Goal: Task Accomplishment & Management: Use online tool/utility

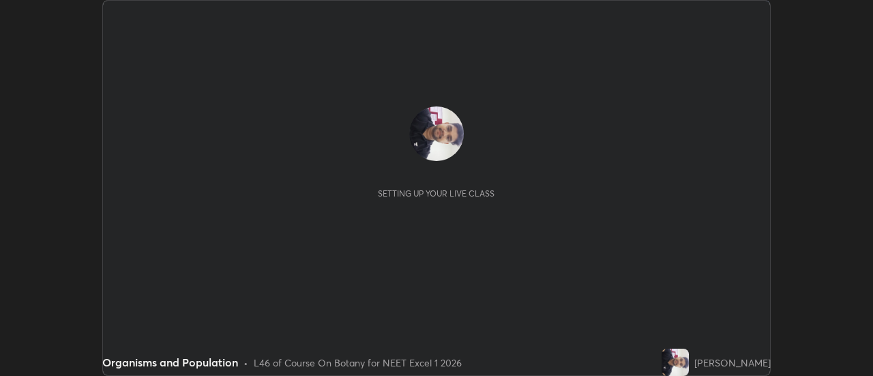
scroll to position [376, 873]
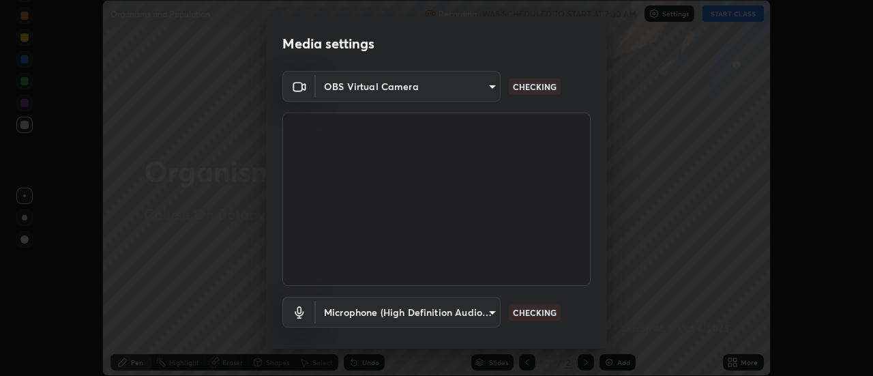
type input "4825068a70354f6bb8b87b711ec46b654dc523af82fc6d37acb8a926ccdce8f5"
type input "b65c06b14c7faa051d685f993ec14b3b84b1815ea69a0656019fd51a5eccf492"
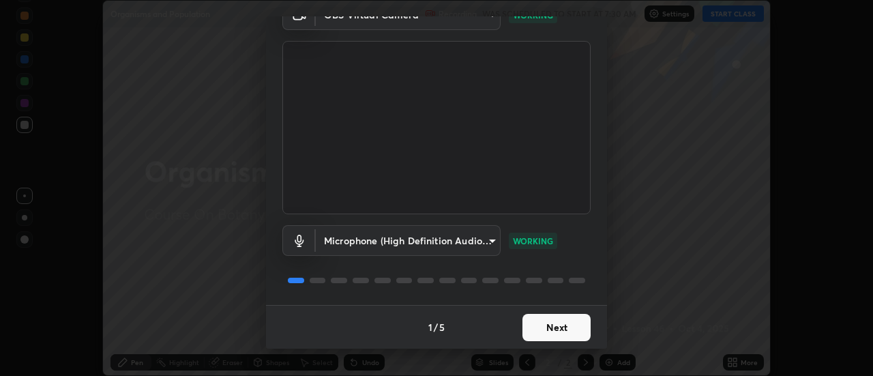
click at [568, 332] on button "Next" at bounding box center [557, 327] width 68 height 27
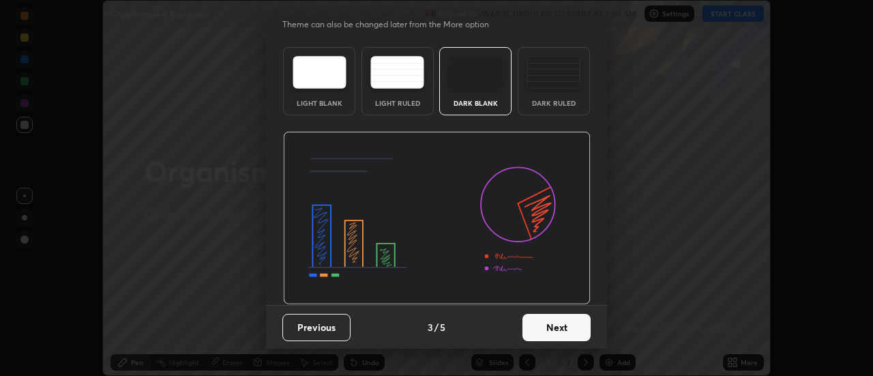
scroll to position [0, 0]
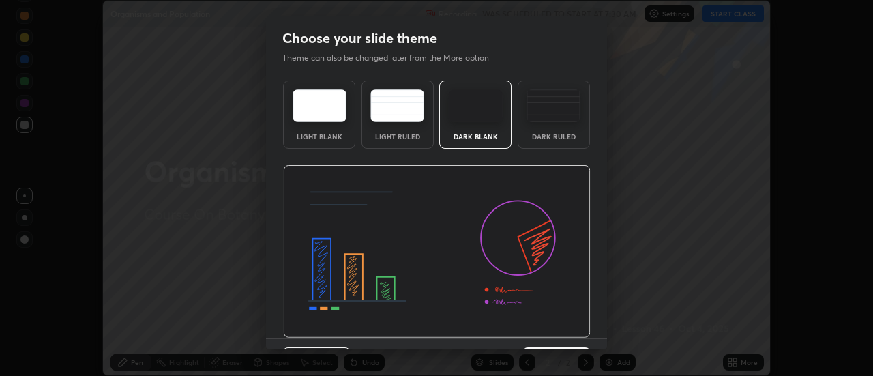
click at [570, 326] on img at bounding box center [437, 251] width 308 height 173
click at [573, 330] on img at bounding box center [437, 251] width 308 height 173
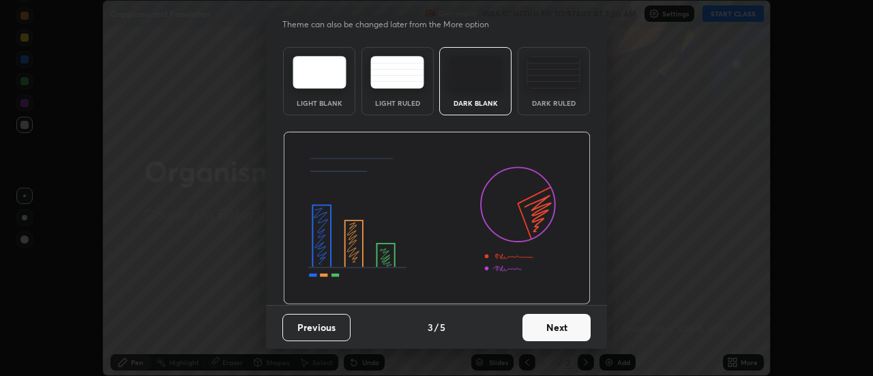
click at [574, 324] on button "Next" at bounding box center [557, 327] width 68 height 27
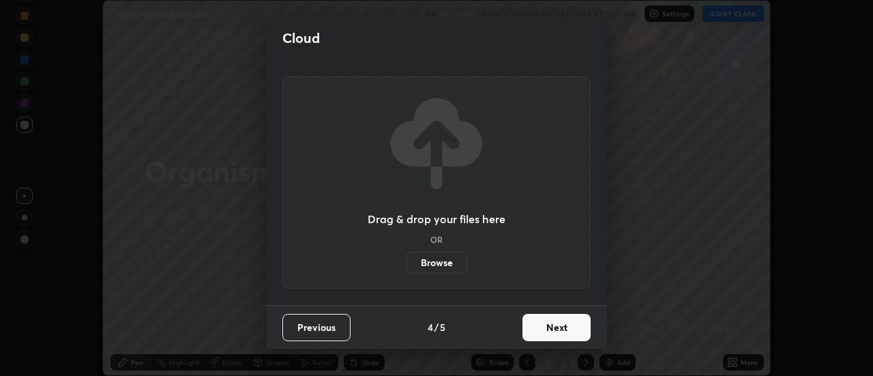
scroll to position [0, 0]
click at [581, 323] on button "Next" at bounding box center [557, 327] width 68 height 27
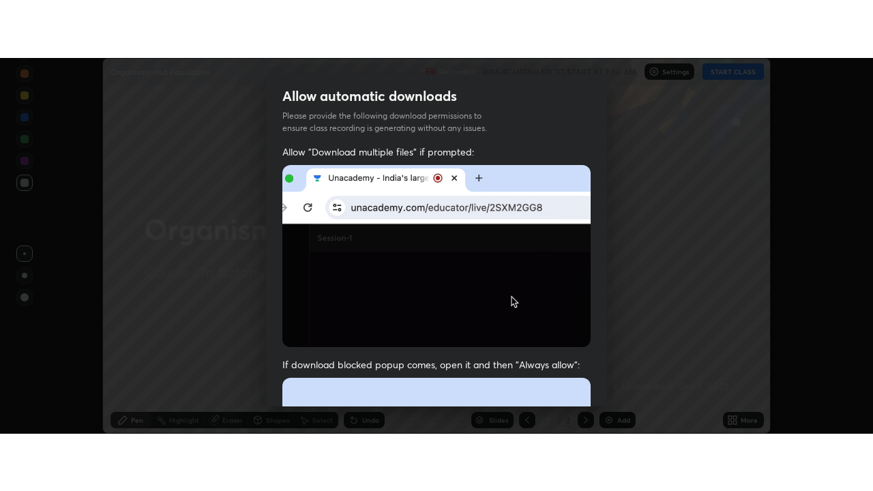
scroll to position [350, 0]
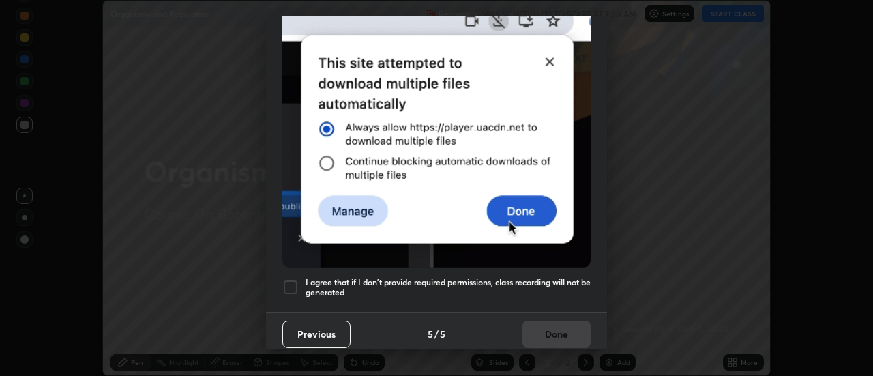
click at [573, 326] on div "Previous 5 / 5 Done" at bounding box center [436, 334] width 341 height 44
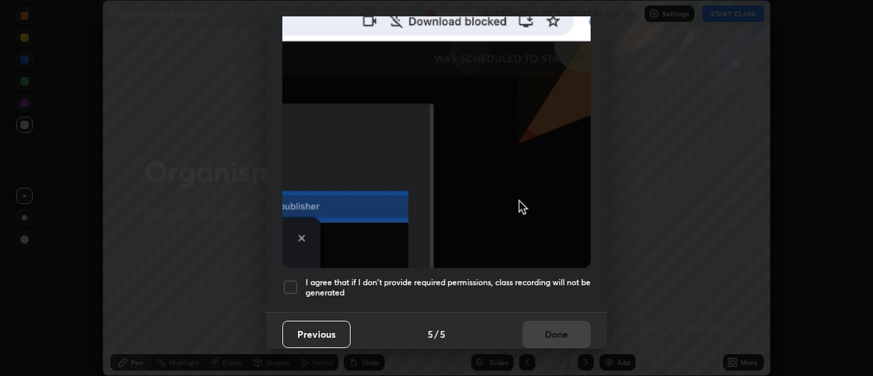
click at [572, 279] on h5 "I agree that if I don't provide required permissions, class recording will not …" at bounding box center [448, 287] width 285 height 21
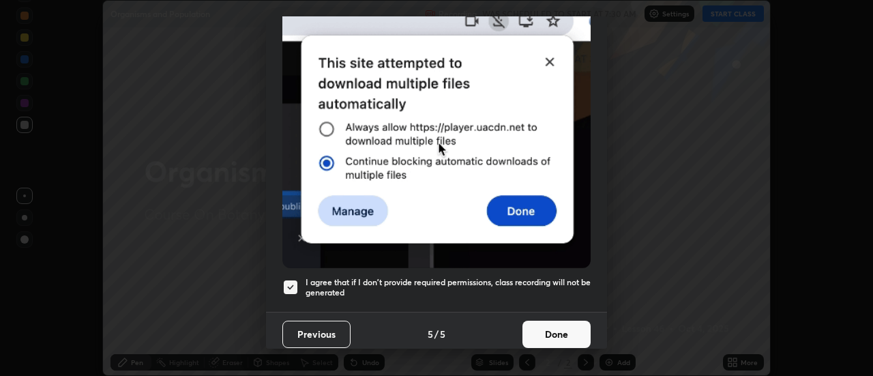
click at [567, 325] on button "Done" at bounding box center [557, 334] width 68 height 27
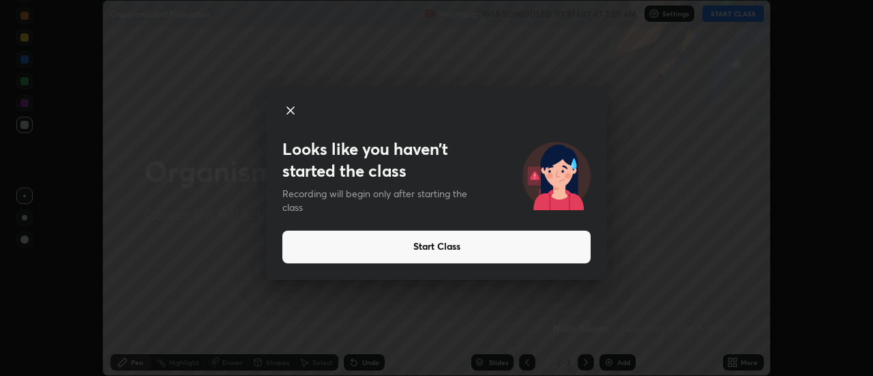
click at [585, 247] on button "Start Class" at bounding box center [436, 247] width 308 height 33
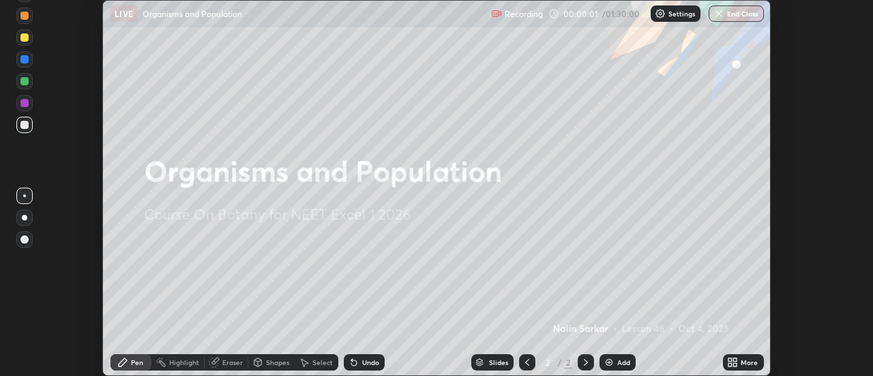
click at [750, 362] on div "More" at bounding box center [749, 362] width 17 height 7
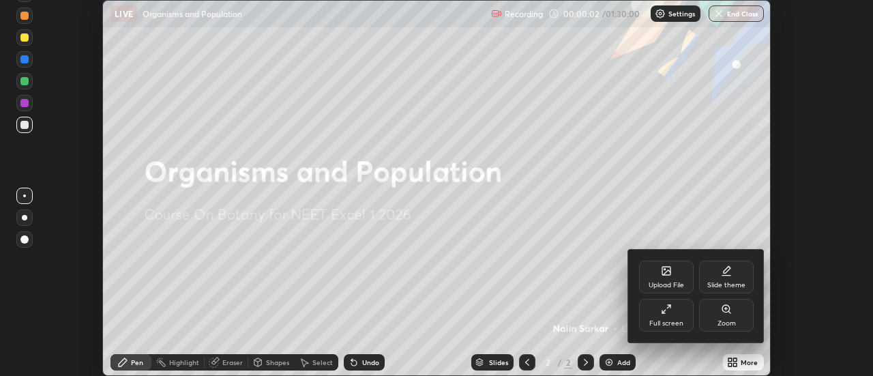
click at [682, 310] on div "Full screen" at bounding box center [666, 315] width 55 height 33
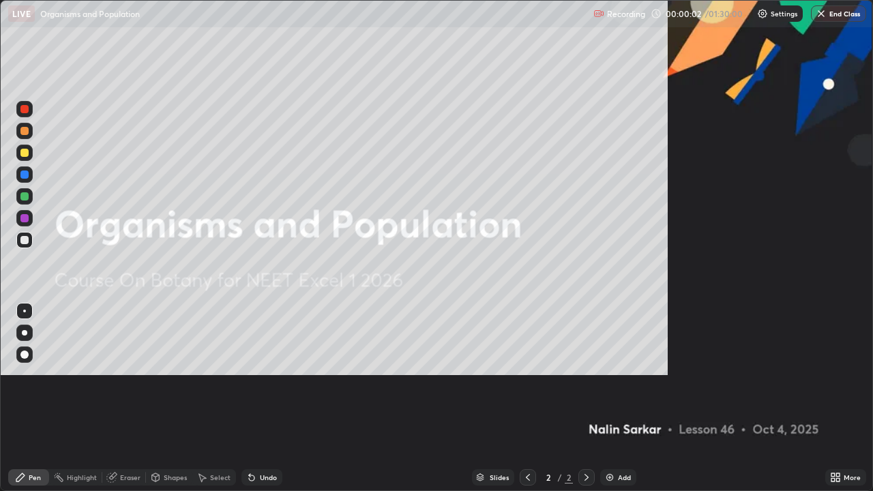
scroll to position [491, 873]
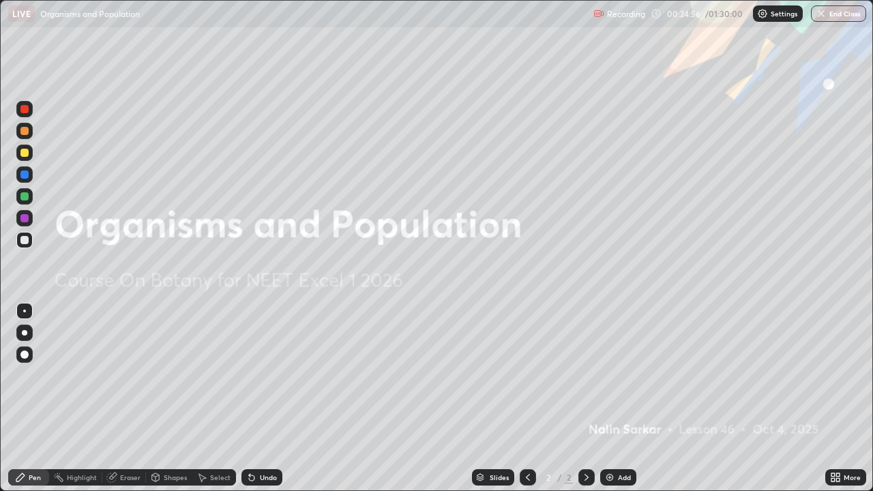
click at [611, 375] on img at bounding box center [609, 477] width 11 height 11
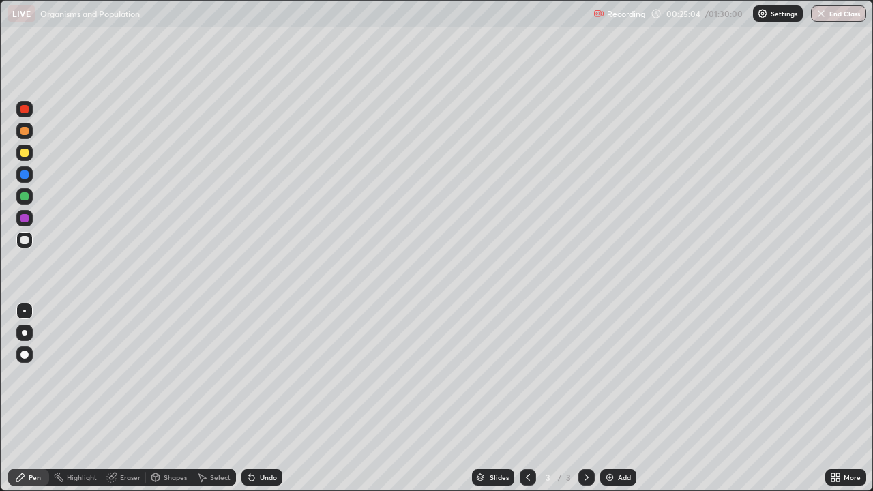
click at [161, 375] on div "Shapes" at bounding box center [169, 477] width 46 height 16
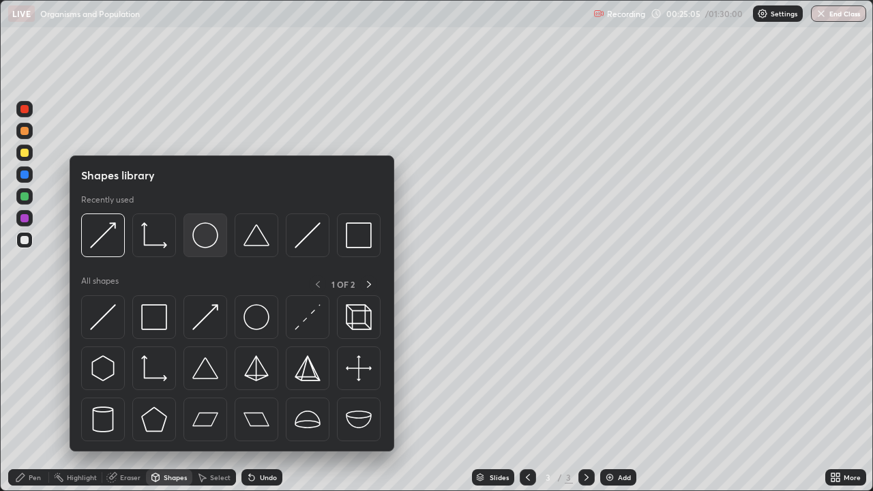
click at [205, 244] on img at bounding box center [205, 235] width 26 height 26
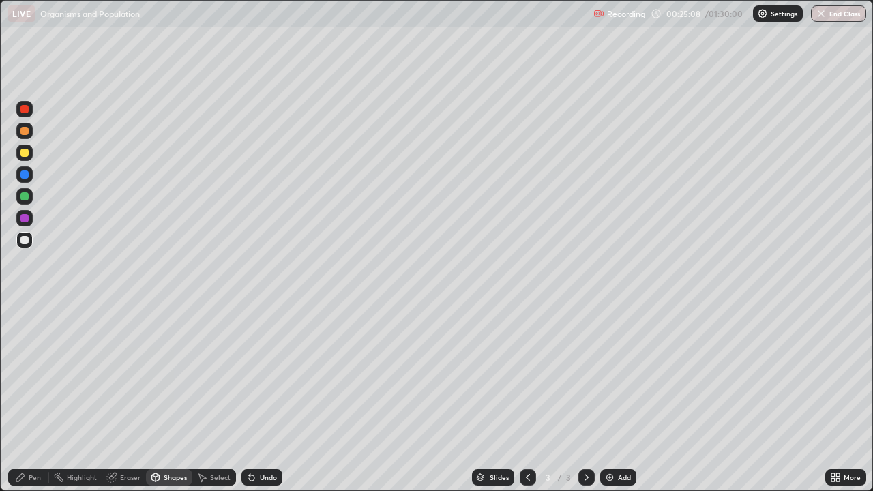
click at [169, 375] on div "Shapes" at bounding box center [169, 477] width 46 height 16
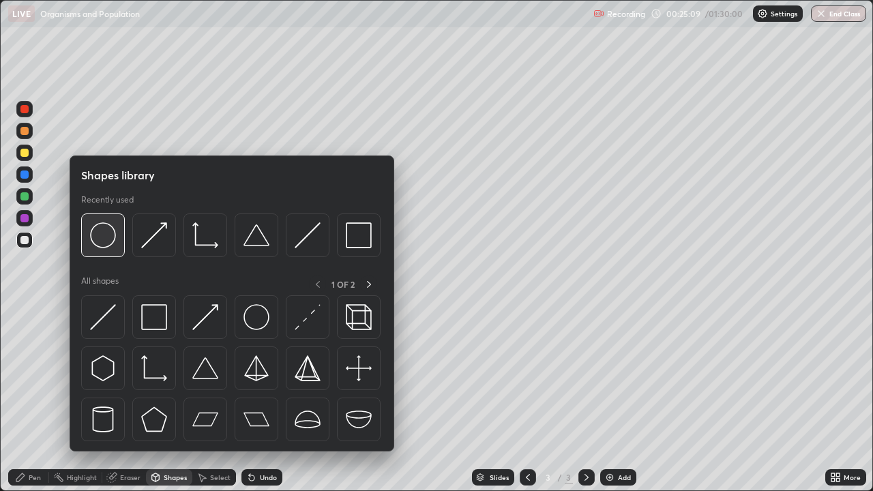
click at [100, 241] on img at bounding box center [103, 235] width 26 height 26
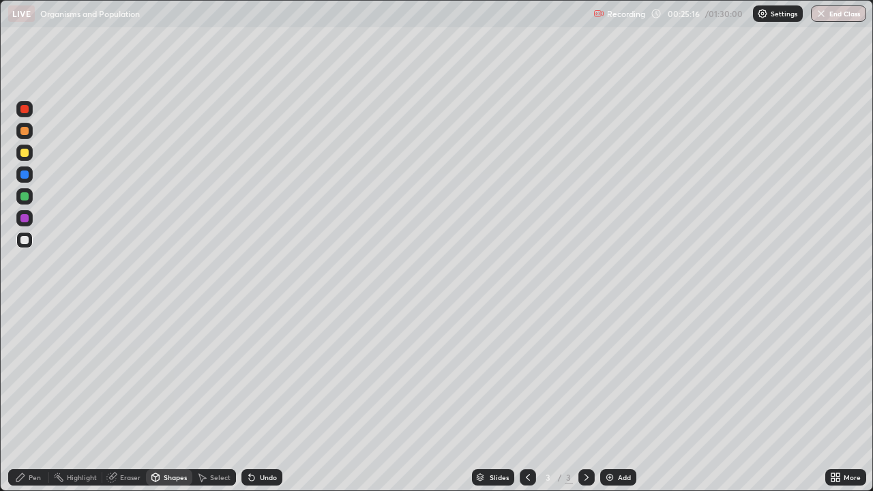
click at [34, 375] on div "Pen" at bounding box center [35, 477] width 12 height 7
click at [35, 375] on div "Pen" at bounding box center [35, 477] width 12 height 7
click at [68, 375] on div "Highlight" at bounding box center [75, 477] width 53 height 16
click at [23, 375] on div at bounding box center [24, 431] width 16 height 16
click at [25, 200] on div at bounding box center [24, 196] width 8 height 8
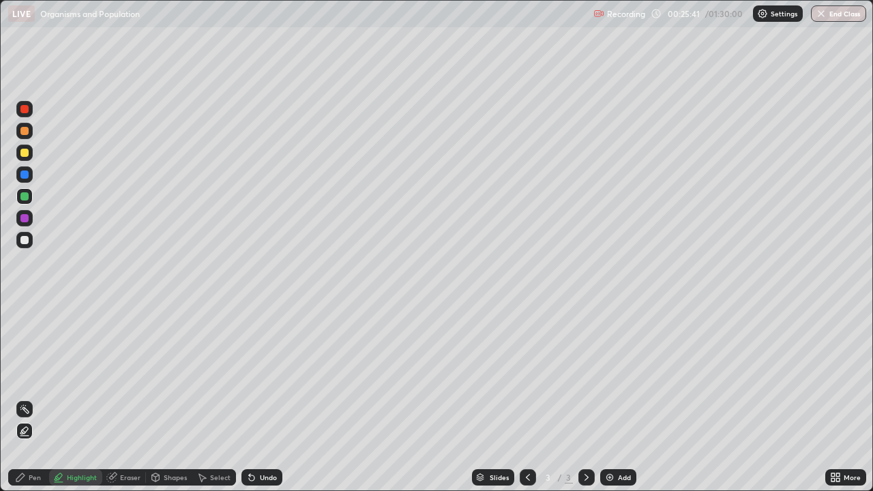
click at [35, 375] on div "Pen" at bounding box center [35, 477] width 12 height 7
click at [26, 175] on div at bounding box center [24, 175] width 8 height 8
click at [619, 375] on div "Add" at bounding box center [618, 477] width 36 height 16
click at [612, 375] on img at bounding box center [609, 477] width 11 height 11
click at [615, 375] on div "Add" at bounding box center [618, 477] width 36 height 16
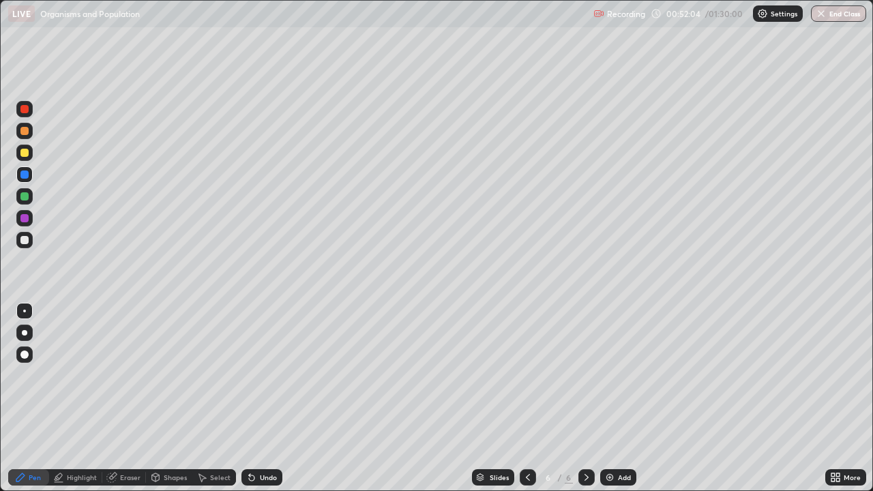
click at [25, 200] on div at bounding box center [24, 196] width 8 height 8
click at [619, 375] on div "Add" at bounding box center [624, 477] width 13 height 7
click at [525, 375] on icon at bounding box center [528, 477] width 11 height 11
click at [585, 375] on icon at bounding box center [586, 477] width 11 height 11
click at [619, 375] on div "Add" at bounding box center [624, 477] width 13 height 7
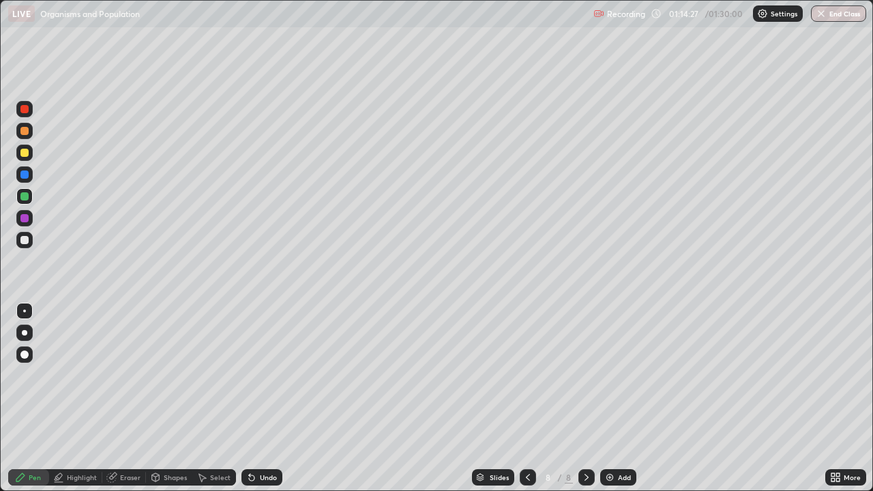
click at [169, 375] on div "Shapes" at bounding box center [169, 477] width 46 height 16
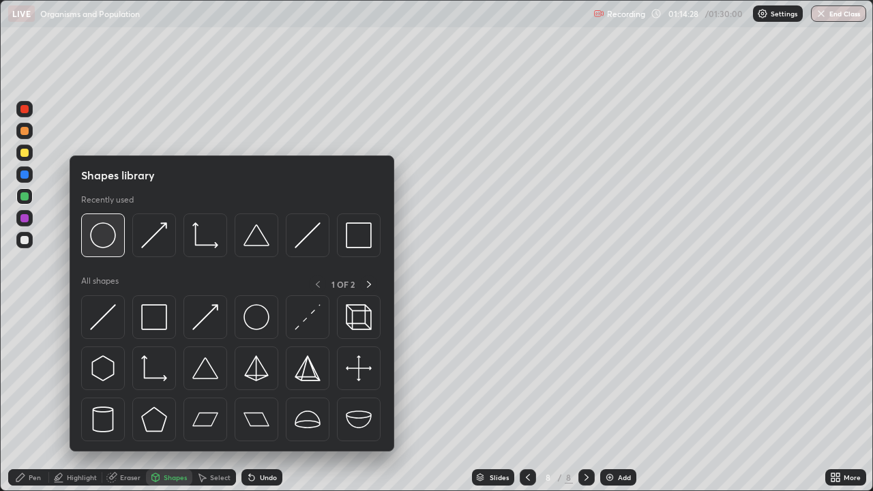
click at [111, 243] on img at bounding box center [103, 235] width 26 height 26
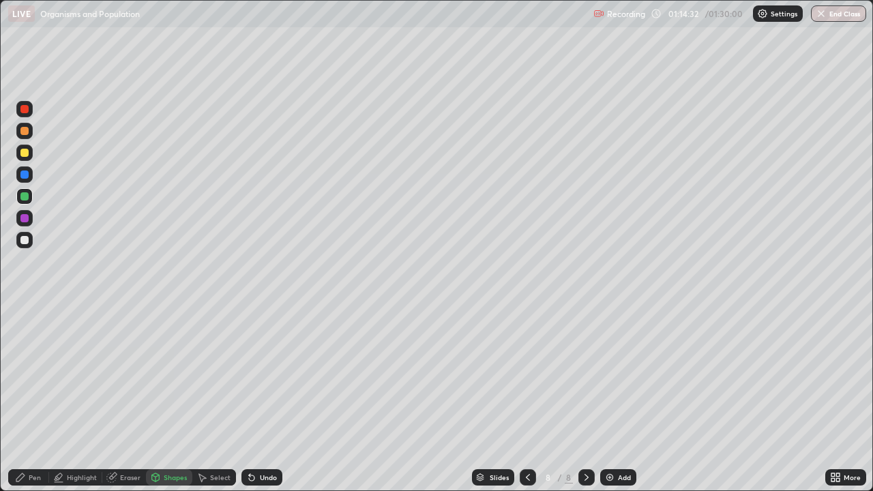
click at [267, 375] on div "Undo" at bounding box center [262, 477] width 41 height 16
click at [267, 375] on div "Undo" at bounding box center [268, 477] width 17 height 7
click at [31, 375] on div "Pen" at bounding box center [35, 477] width 12 height 7
click at [614, 375] on div "Add" at bounding box center [618, 477] width 36 height 16
click at [523, 375] on icon at bounding box center [528, 477] width 11 height 11
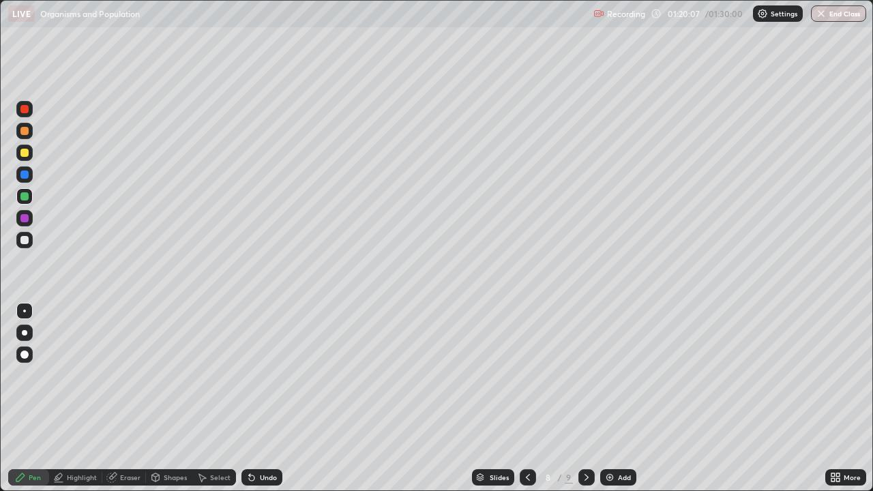
click at [585, 375] on icon at bounding box center [586, 477] width 11 height 11
click at [611, 375] on img at bounding box center [609, 477] width 11 height 11
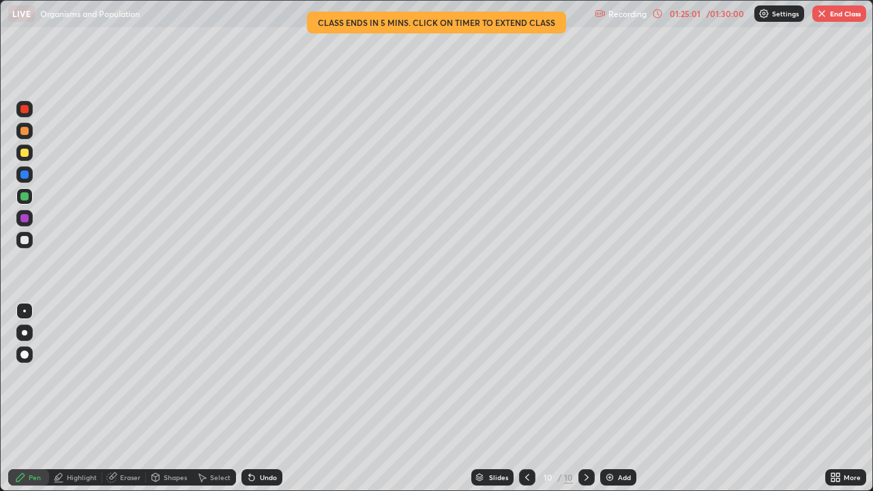
click at [27, 239] on div at bounding box center [24, 240] width 8 height 8
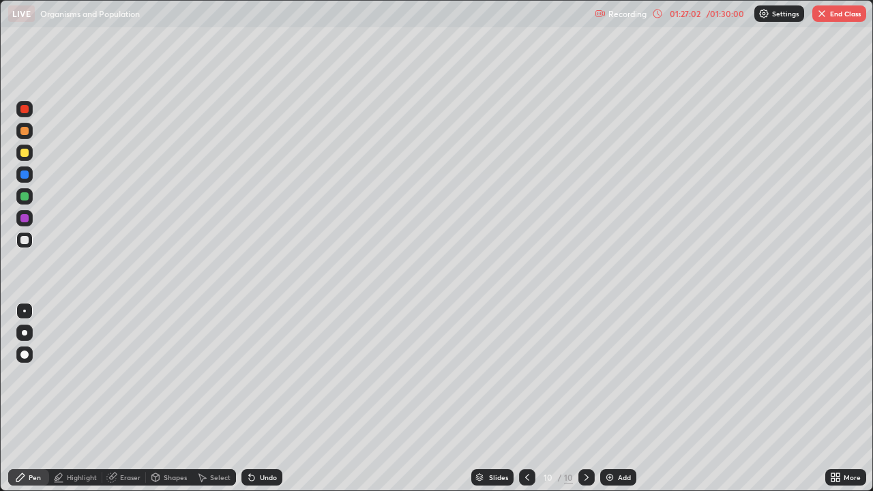
click at [618, 375] on div "Add" at bounding box center [624, 477] width 13 height 7
click at [158, 375] on div "Shapes" at bounding box center [169, 477] width 46 height 27
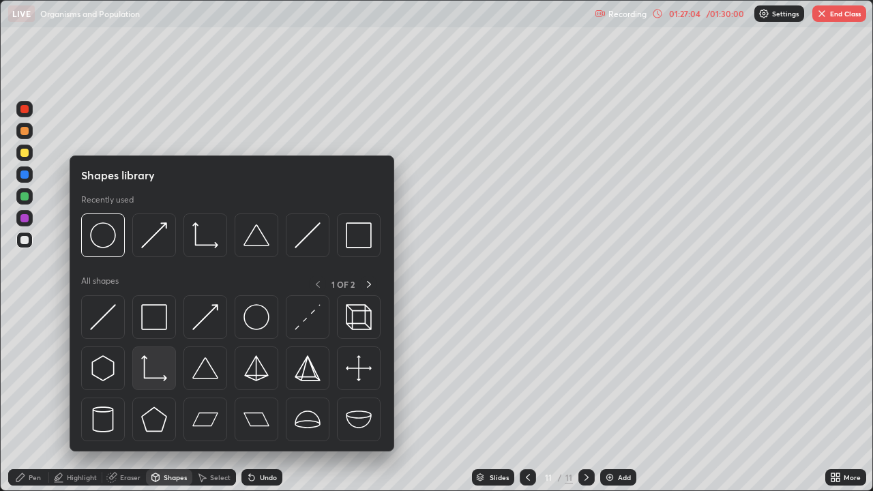
click at [153, 370] on img at bounding box center [154, 368] width 26 height 26
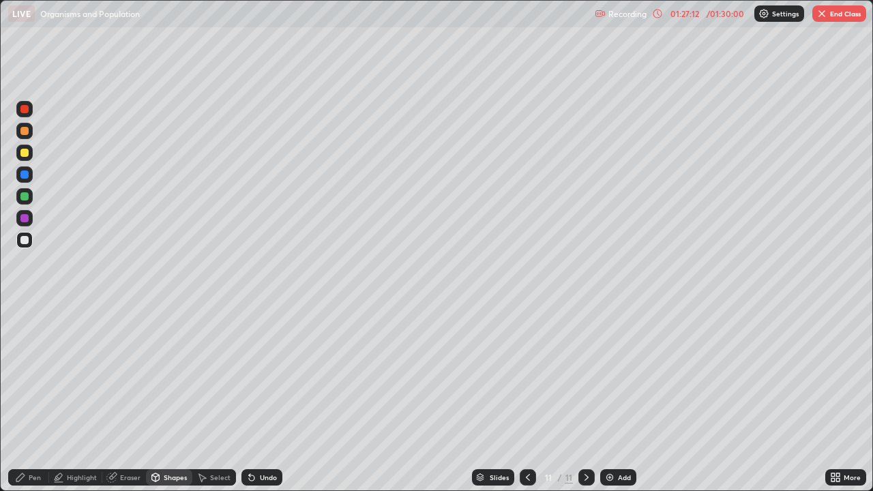
click at [25, 375] on icon at bounding box center [20, 477] width 11 height 11
click at [25, 194] on div at bounding box center [24, 196] width 8 height 8
click at [172, 375] on div "Shapes" at bounding box center [169, 477] width 46 height 16
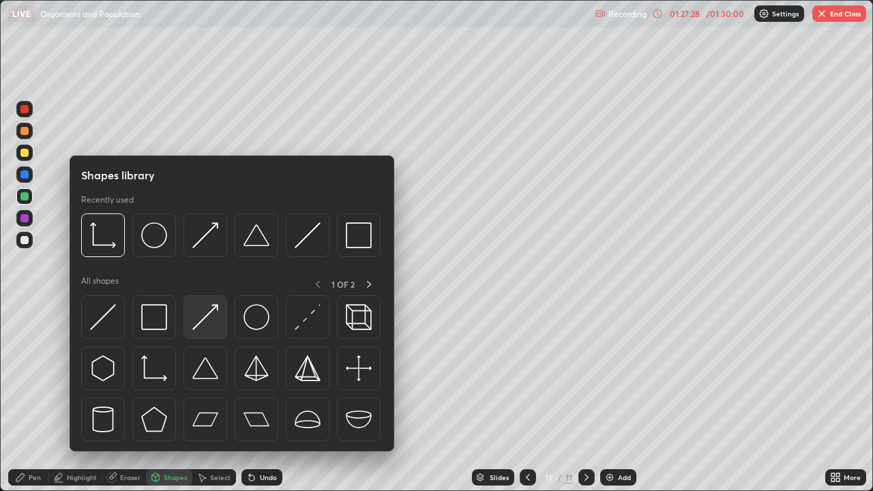
click at [214, 319] on img at bounding box center [205, 317] width 26 height 26
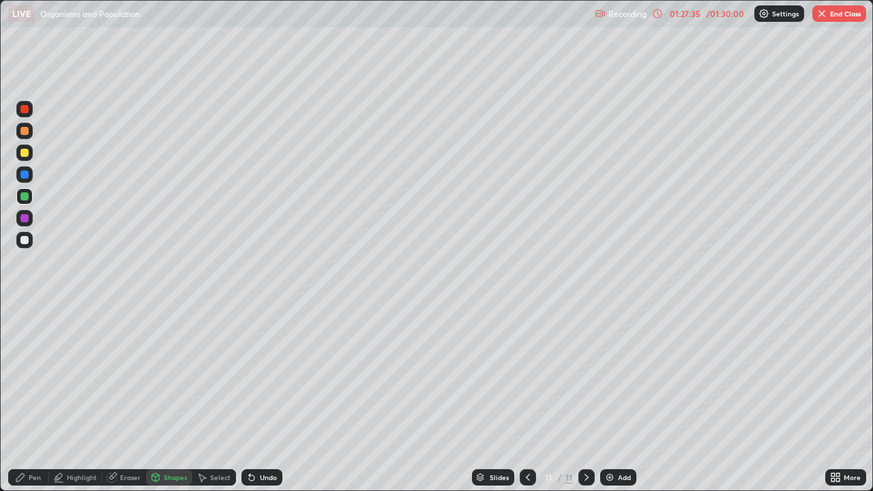
click at [30, 375] on div "Pen" at bounding box center [35, 477] width 12 height 7
click at [529, 375] on icon at bounding box center [528, 477] width 11 height 11
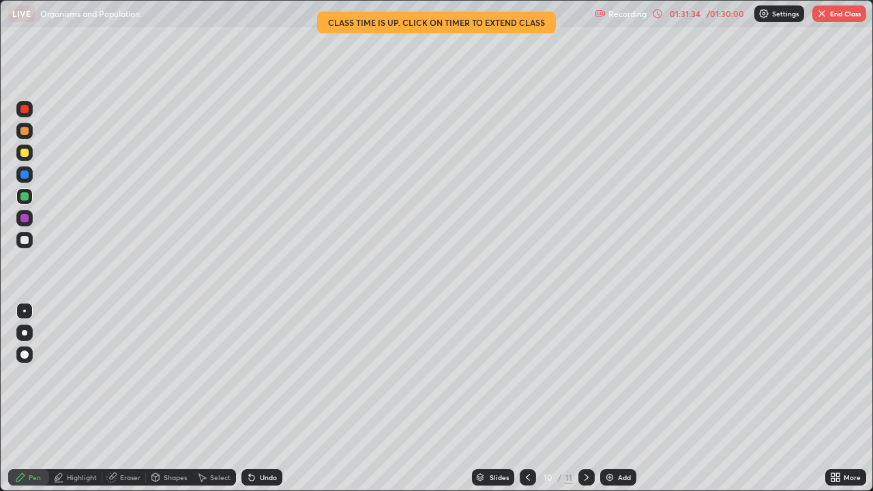
click at [697, 12] on div "01:31:34" at bounding box center [685, 14] width 38 height 8
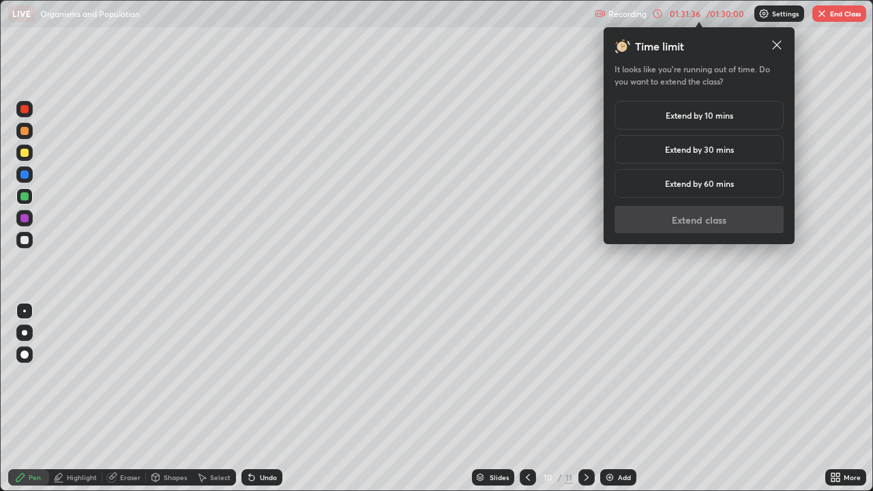
click at [718, 114] on h5 "Extend by 10 mins" at bounding box center [700, 115] width 68 height 12
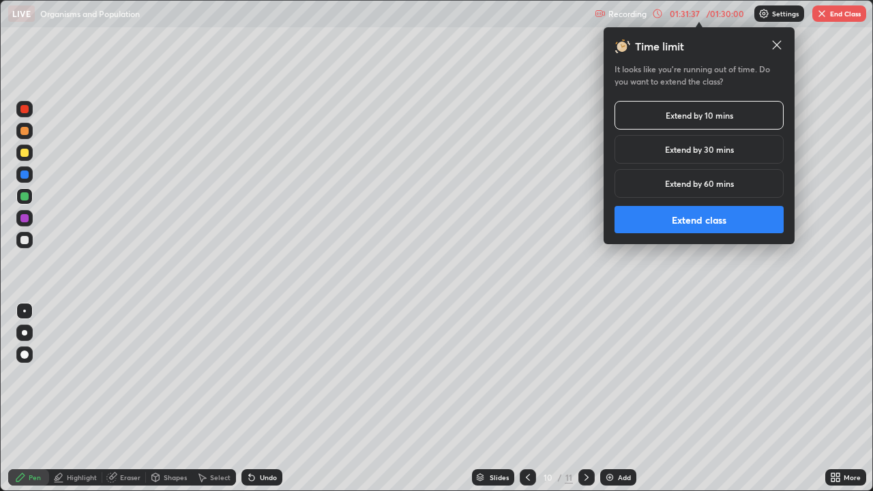
click at [735, 221] on button "Extend class" at bounding box center [699, 219] width 169 height 27
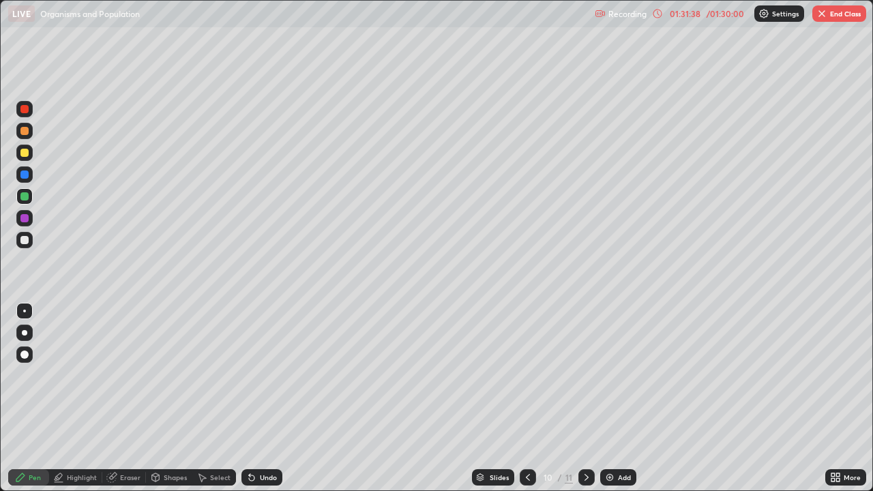
click at [584, 375] on icon at bounding box center [586, 477] width 11 height 11
click at [825, 20] on button "End Class" at bounding box center [840, 13] width 54 height 16
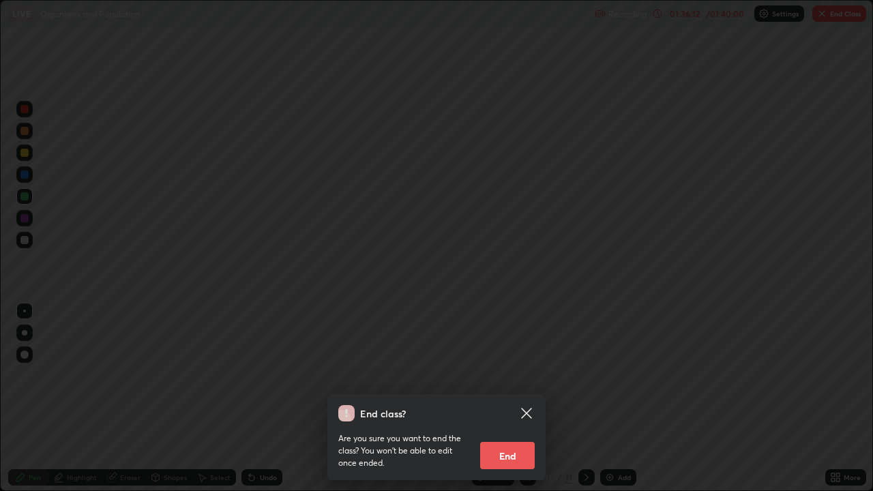
click at [514, 375] on button "End" at bounding box center [507, 455] width 55 height 27
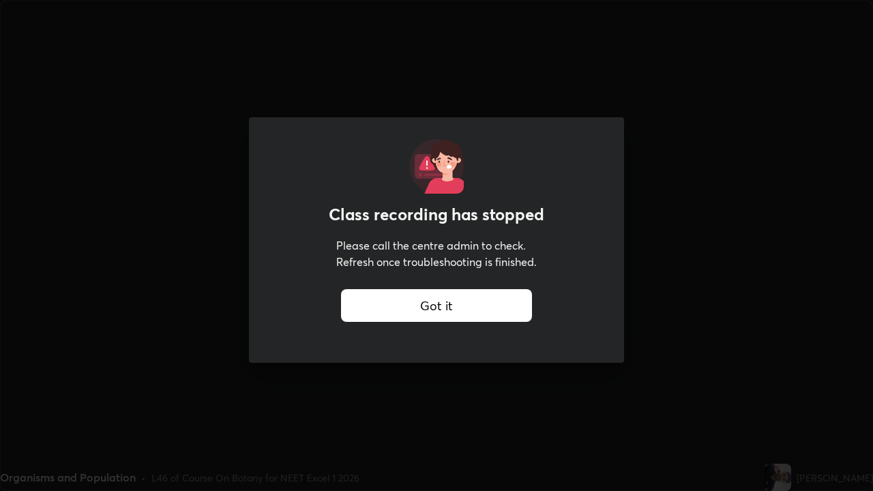
click at [518, 308] on div "Got it" at bounding box center [436, 305] width 191 height 33
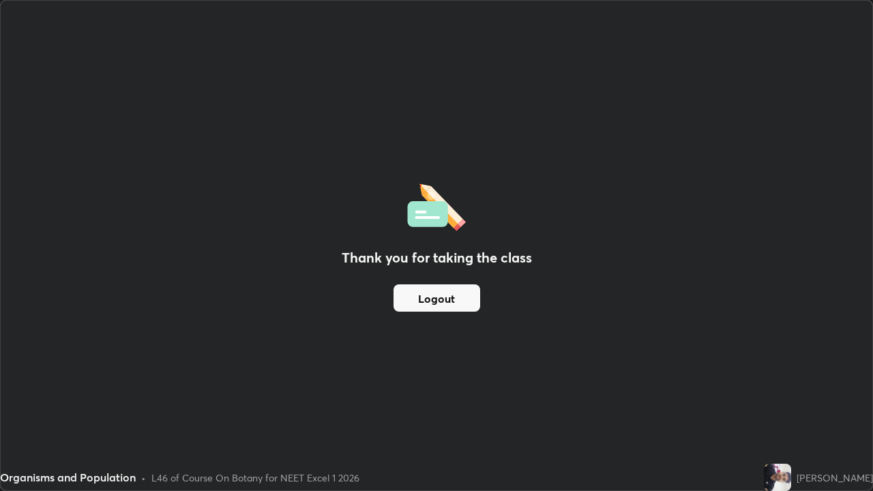
click at [460, 304] on button "Logout" at bounding box center [437, 297] width 87 height 27
click at [461, 297] on button "Logout" at bounding box center [437, 297] width 87 height 27
